Goal: Task Accomplishment & Management: Use online tool/utility

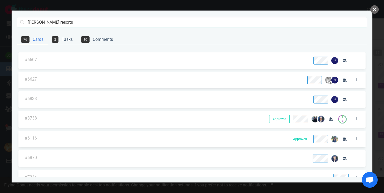
scroll to position [0, 113]
click at [375, 8] on button "close" at bounding box center [375, 9] width 8 height 8
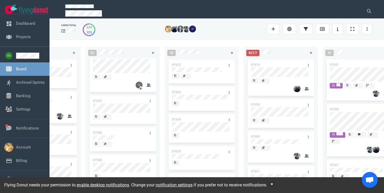
scroll to position [0, 0]
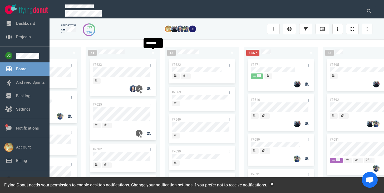
click at [153, 55] on link at bounding box center [153, 53] width 8 height 7
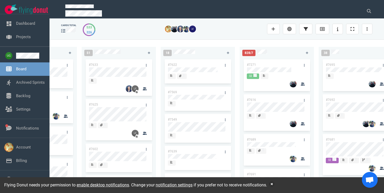
scroll to position [0, 54]
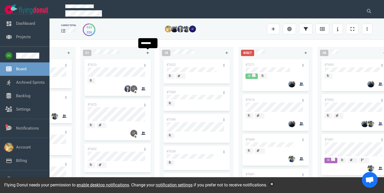
click at [148, 52] on icon at bounding box center [148, 53] width 3 height 3
click at [149, 54] on icon at bounding box center [148, 52] width 3 height 3
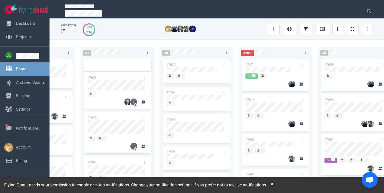
click at [125, 42] on div "223 #7646 #7563 #1948 #1674 #1617 #1660 #362 #4673 51 #7633 #7625 #7602 #7598 #…" at bounding box center [217, 116] width 335 height 153
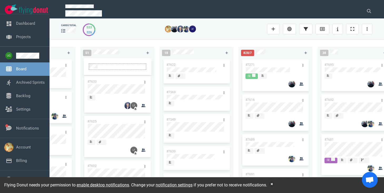
click at [100, 67] on div at bounding box center [117, 66] width 57 height 5
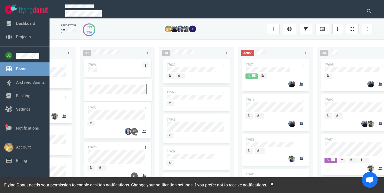
click at [145, 65] on icon at bounding box center [145, 65] width 1 height 3
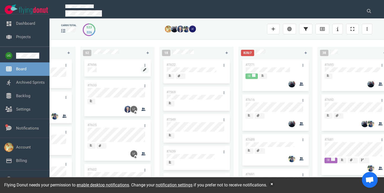
click at [143, 71] on icon at bounding box center [144, 69] width 3 height 3
click at [141, 40] on div "223 #7646 #7563 #1948 #1674 #1617 #1660 #362 #4673 52 #7696 #7633 #7625 #7602 #…" at bounding box center [217, 116] width 335 height 153
click at [143, 71] on icon at bounding box center [144, 69] width 3 height 3
click at [94, 65] on link "#7696" at bounding box center [92, 65] width 9 height 4
